Goal: Task Accomplishment & Management: Manage account settings

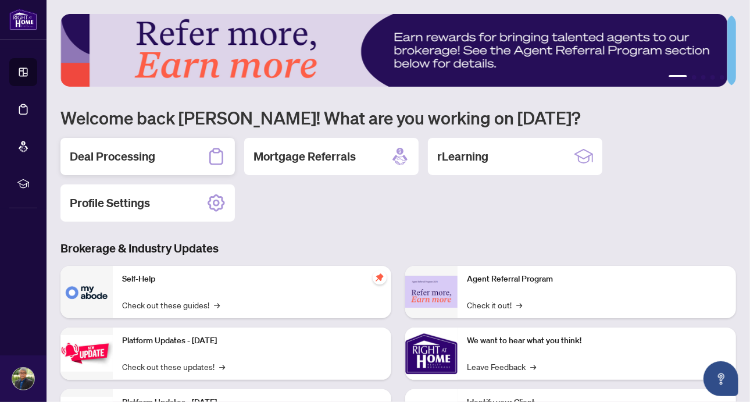
click at [109, 160] on h2 "Deal Processing" at bounding box center [112, 156] width 85 height 16
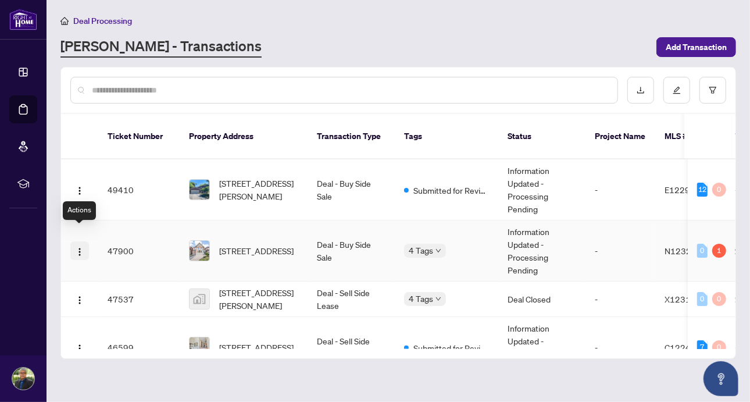
click at [80, 247] on img "button" at bounding box center [79, 251] width 9 height 9
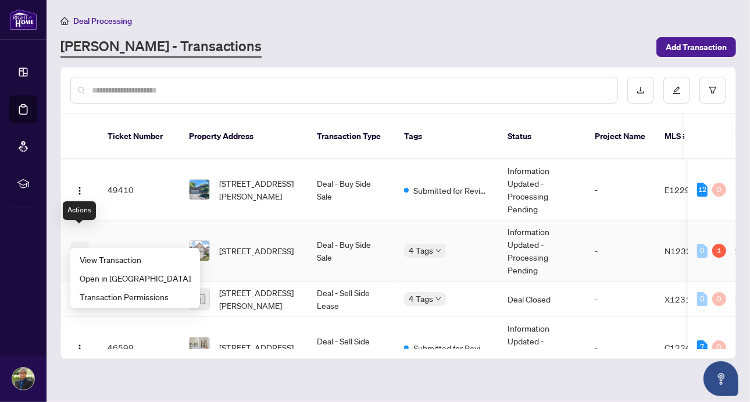
click at [80, 247] on img "button" at bounding box center [79, 251] width 9 height 9
click at [445, 53] on div "RAHR - Transactions" at bounding box center [354, 47] width 589 height 21
